Goal: Task Accomplishment & Management: Manage account settings

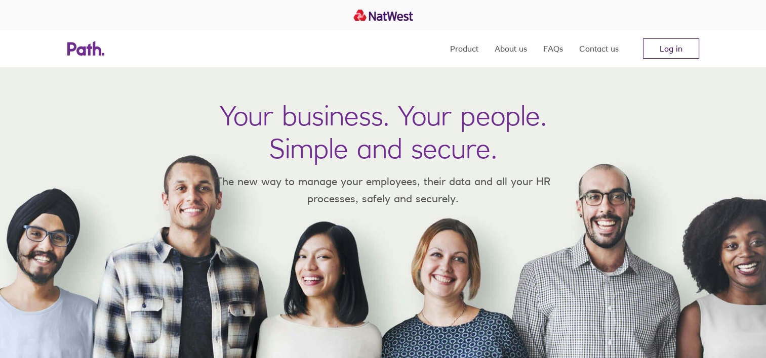
click at [685, 51] on link "Log in" at bounding box center [671, 48] width 56 height 20
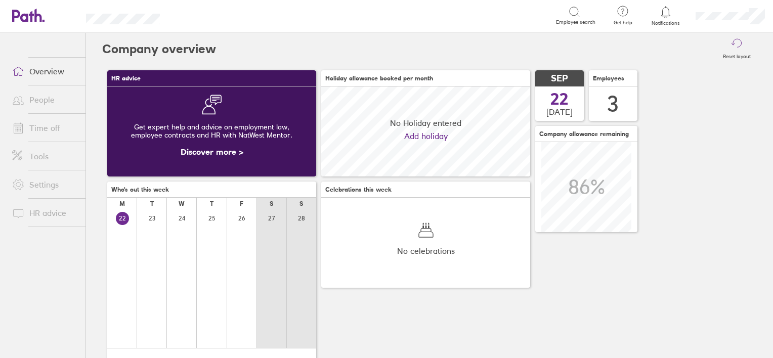
scroll to position [90, 209]
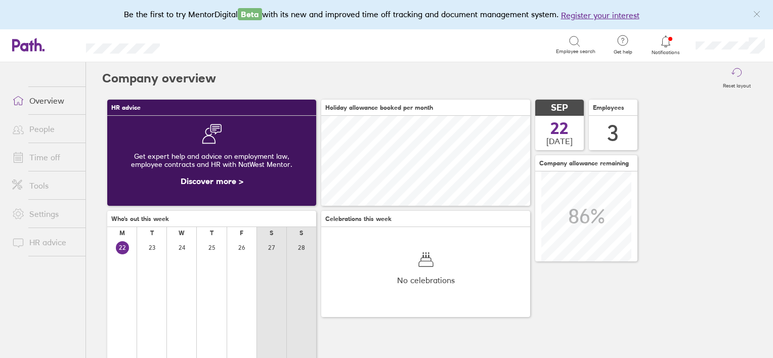
click at [43, 156] on link "Time off" at bounding box center [44, 157] width 81 height 20
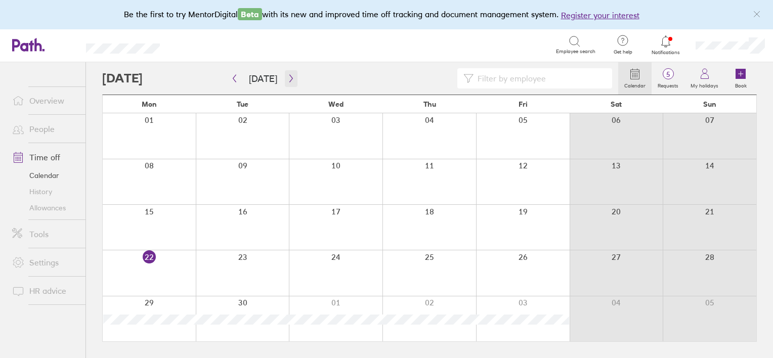
click at [287, 77] on icon "button" at bounding box center [291, 78] width 8 height 8
